Goal: Information Seeking & Learning: Understand process/instructions

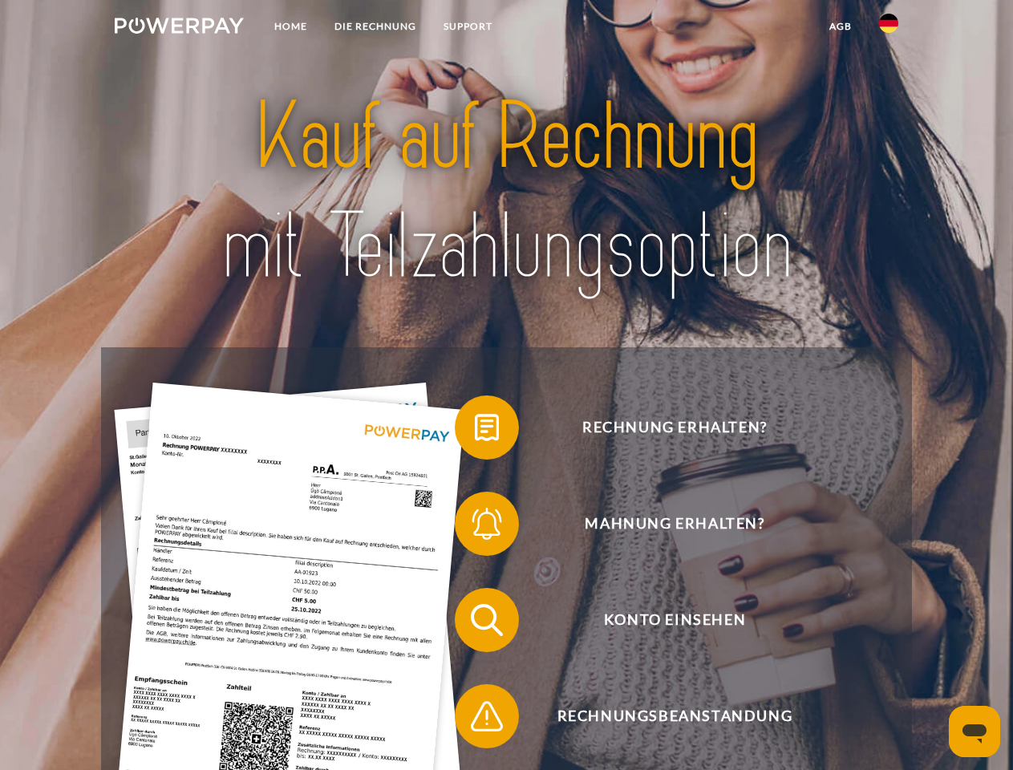
click at [179, 28] on img at bounding box center [179, 26] width 129 height 16
click at [889, 28] on img at bounding box center [888, 23] width 19 height 19
click at [840, 26] on link "agb" at bounding box center [841, 26] width 50 height 29
click at [475, 431] on span at bounding box center [463, 428] width 80 height 80
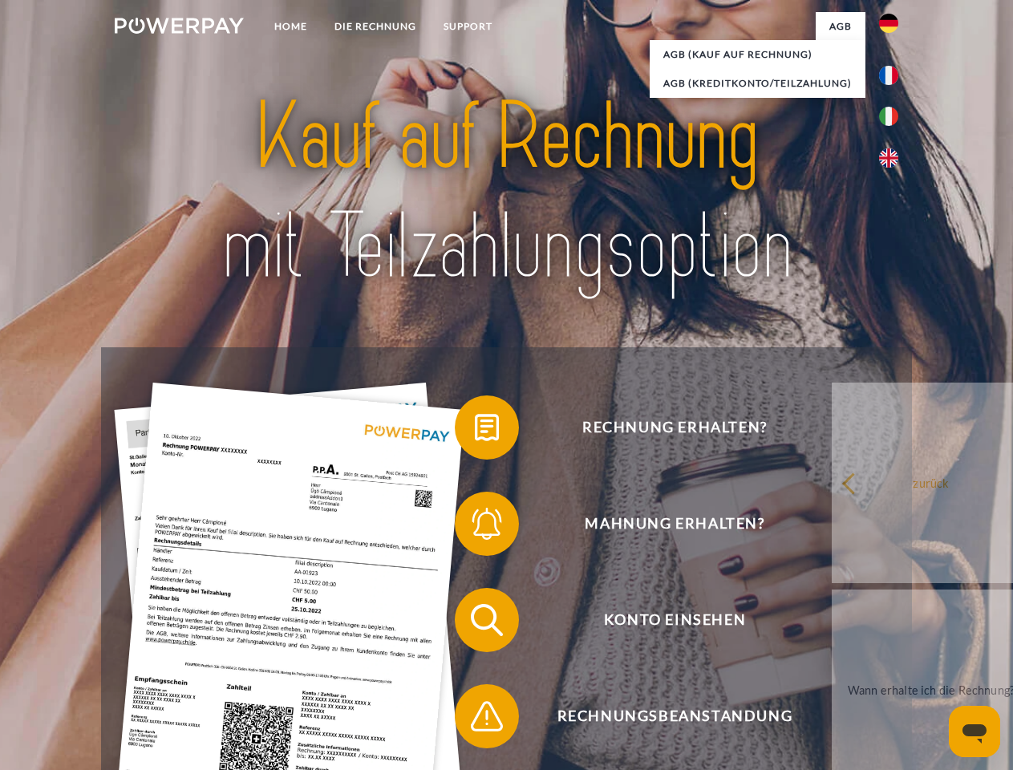
click at [475, 527] on span at bounding box center [463, 524] width 80 height 80
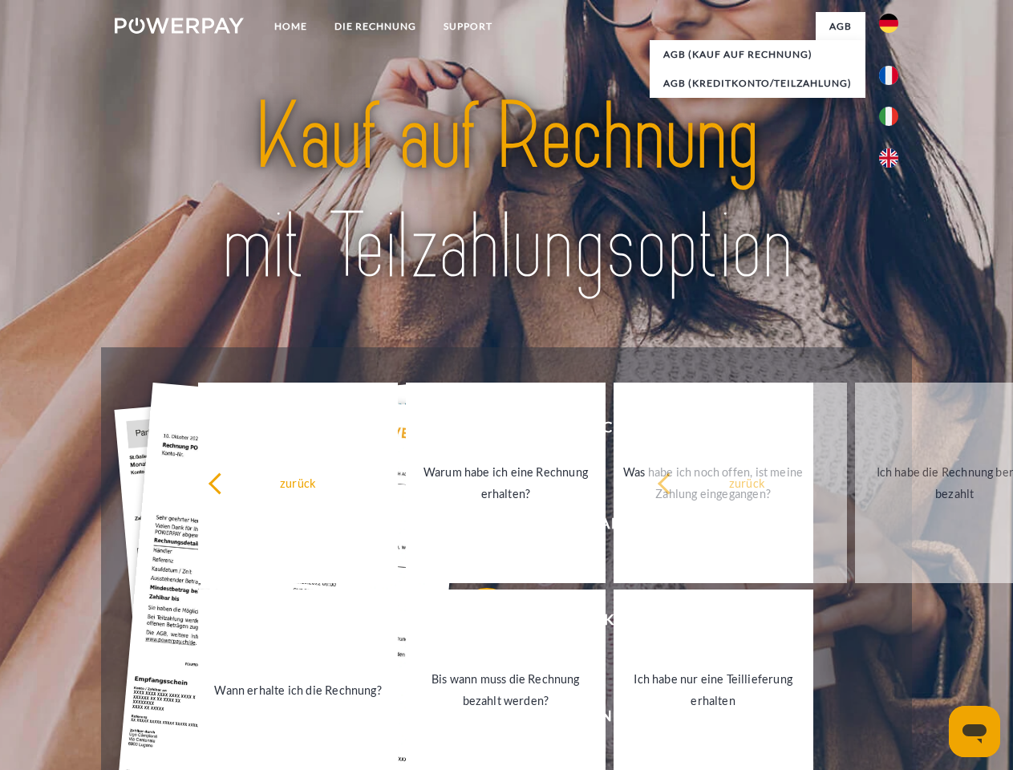
click at [475, 623] on link "Bis wann muss die Rechnung bezahlt werden?" at bounding box center [506, 690] width 200 height 201
click at [475, 720] on span at bounding box center [463, 716] width 80 height 80
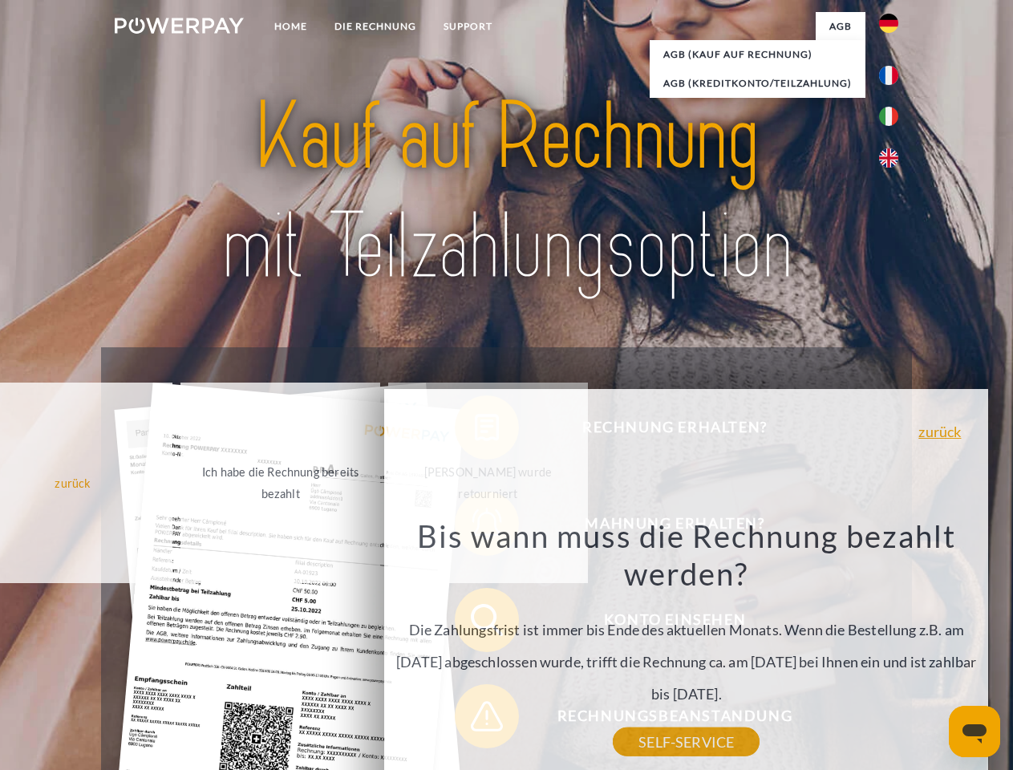
click at [975, 732] on icon "Messaging-Fenster öffnen" at bounding box center [975, 734] width 24 height 19
